Goal: Task Accomplishment & Management: Use online tool/utility

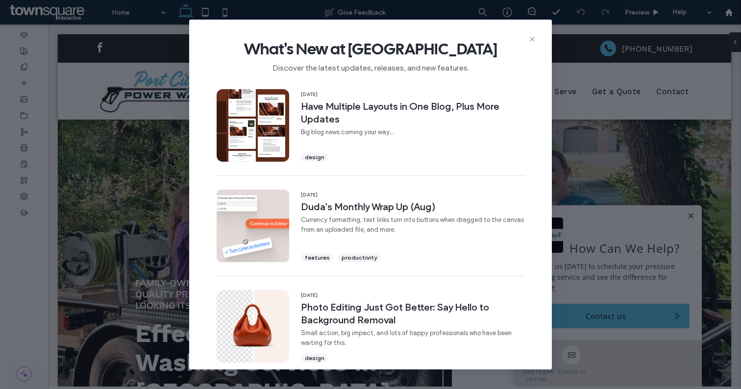
click at [92, 78] on div "What's New at [GEOGRAPHIC_DATA] Discover the latest updates, releases, and new …" at bounding box center [370, 194] width 741 height 389
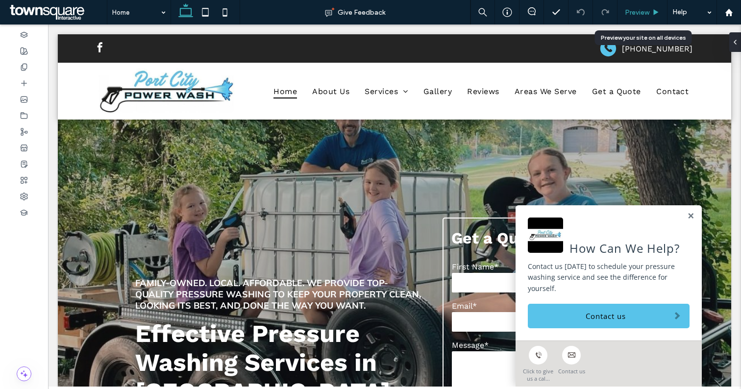
click at [641, 14] on span "Preview" at bounding box center [637, 12] width 25 height 8
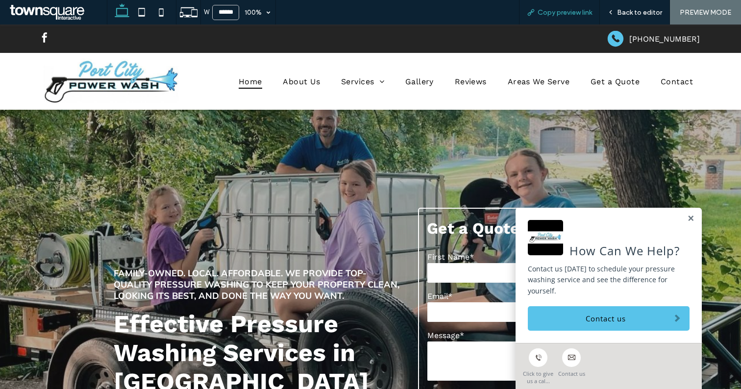
click at [569, 14] on span "Copy preview link" at bounding box center [565, 12] width 54 height 8
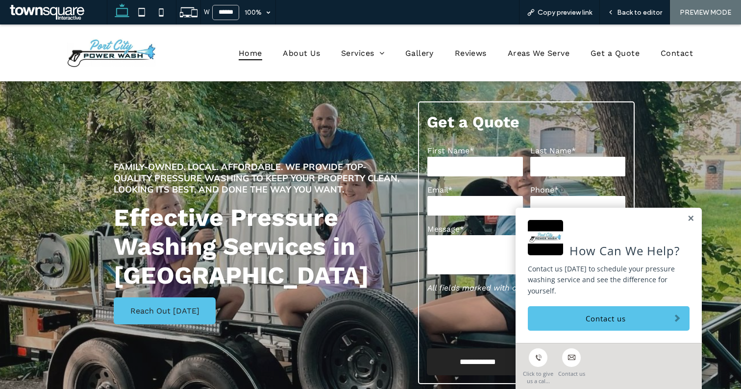
scroll to position [107, 0]
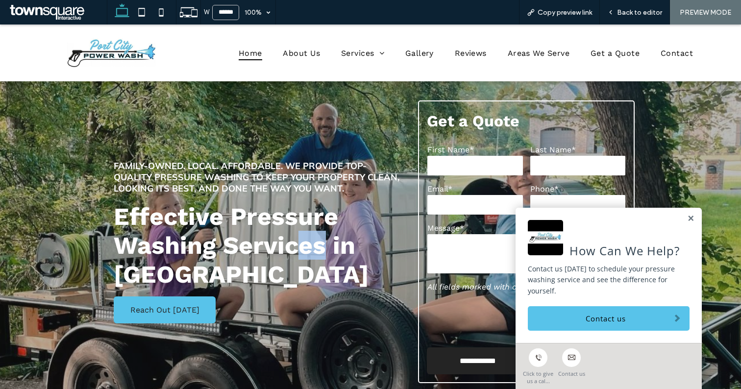
drag, startPoint x: 325, startPoint y: 246, endPoint x: 294, endPoint y: 242, distance: 32.2
click at [294, 242] on span "Effective Pressure Washing Services in [GEOGRAPHIC_DATA]" at bounding box center [241, 245] width 255 height 87
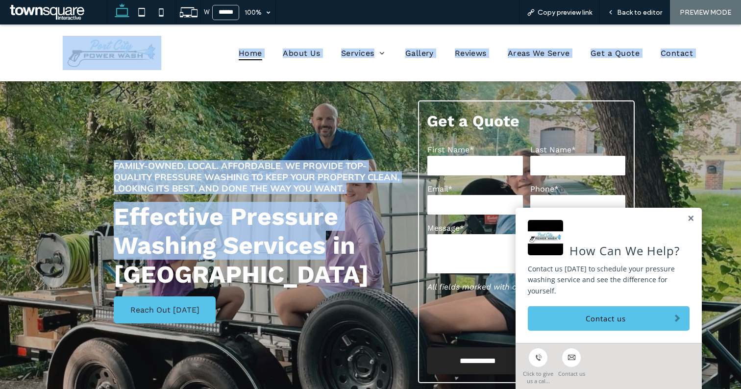
click at [181, 233] on span "Effective Pressure Washing Services in [GEOGRAPHIC_DATA]" at bounding box center [241, 245] width 255 height 87
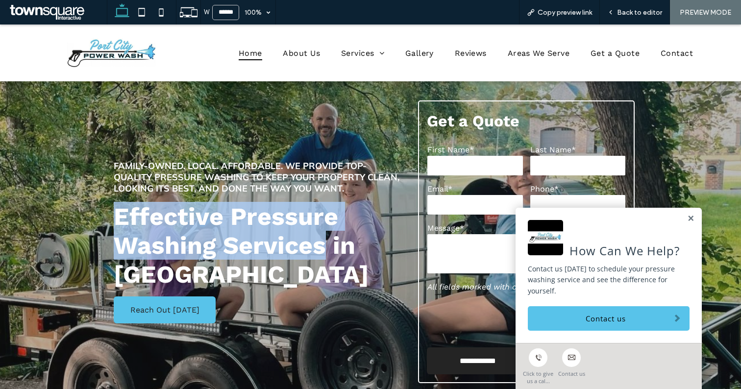
drag, startPoint x: 112, startPoint y: 210, endPoint x: 323, endPoint y: 244, distance: 213.5
click at [323, 244] on div "Family-owned. Local. Affordable. We provide top-quality pressure washing to kee…" at bounding box center [256, 241] width 301 height 283
copy span "Effective Pressure Washing Services"
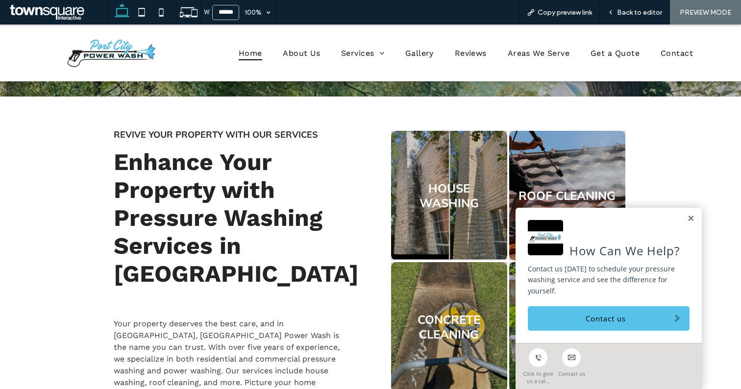
scroll to position [493, 0]
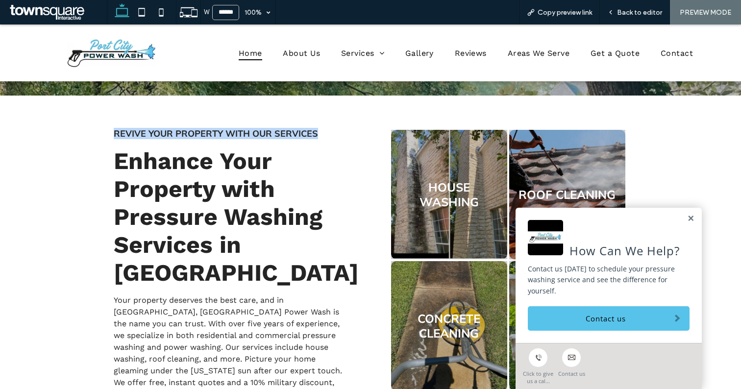
drag, startPoint x: 318, startPoint y: 128, endPoint x: 113, endPoint y: 136, distance: 205.5
click at [113, 136] on div "Revive Your Property with Our Services Enhance Your Property with Pressure Wash…" at bounding box center [233, 334] width 254 height 429
copy span "Revive Your Property with Our Services"
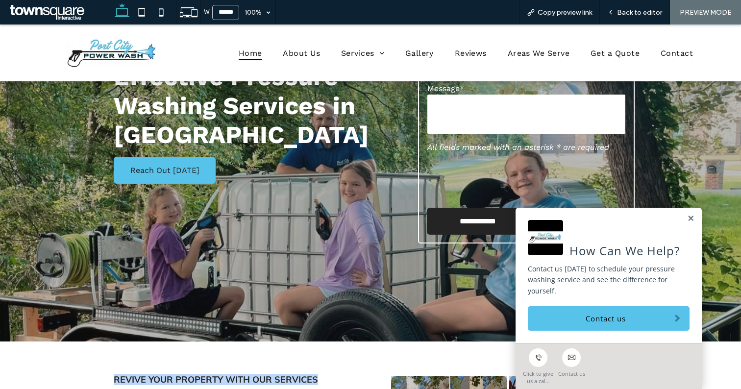
scroll to position [247, 0]
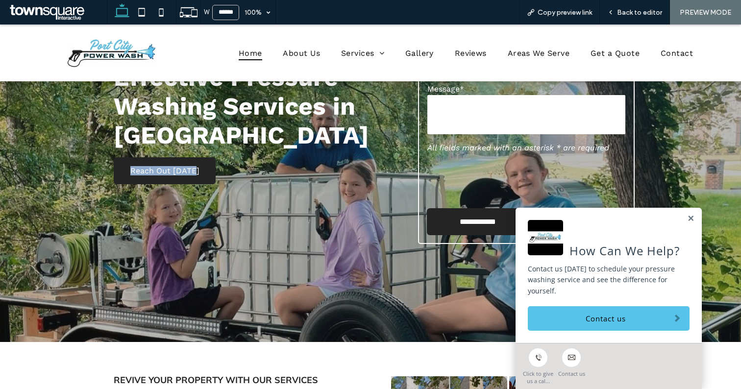
drag, startPoint x: 214, startPoint y: 200, endPoint x: 129, endPoint y: 168, distance: 90.6
click at [129, 168] on div "Family-owned. Local. Affordable. We provide top-quality pressure washing to kee…" at bounding box center [256, 102] width 301 height 283
copy span "Reach Out [DATE]"
